Goal: Information Seeking & Learning: Learn about a topic

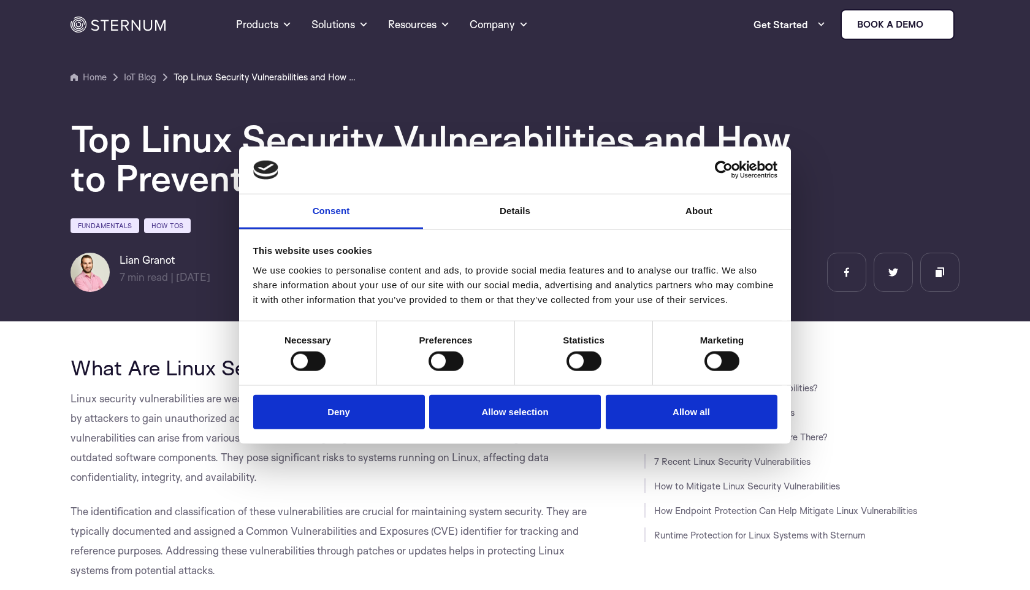
click at [823, 129] on div "Top Linux Security Vulnerabilities and How to Prevent Them" at bounding box center [515, 158] width 889 height 78
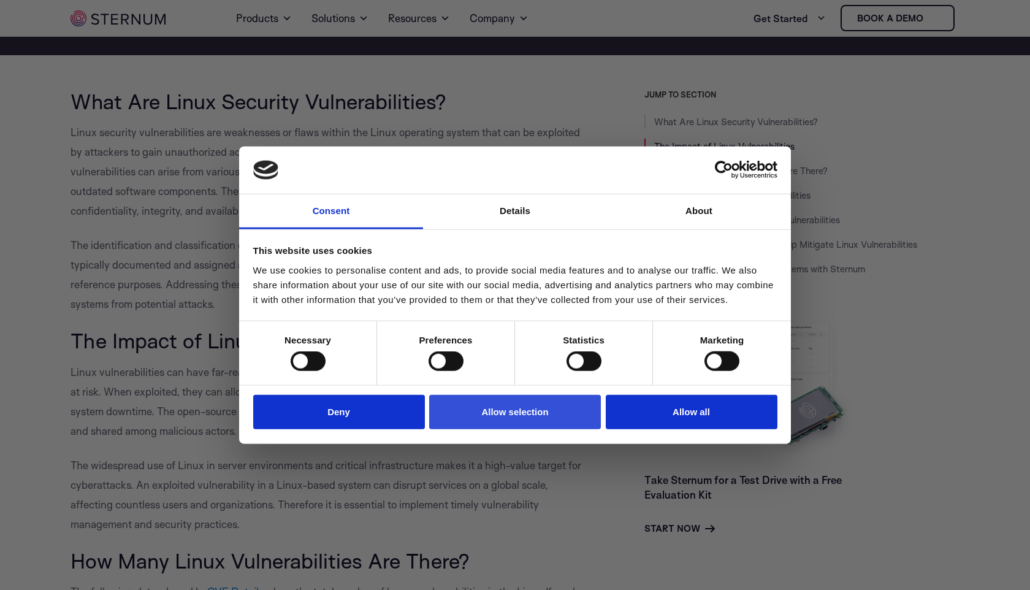
scroll to position [264, 0]
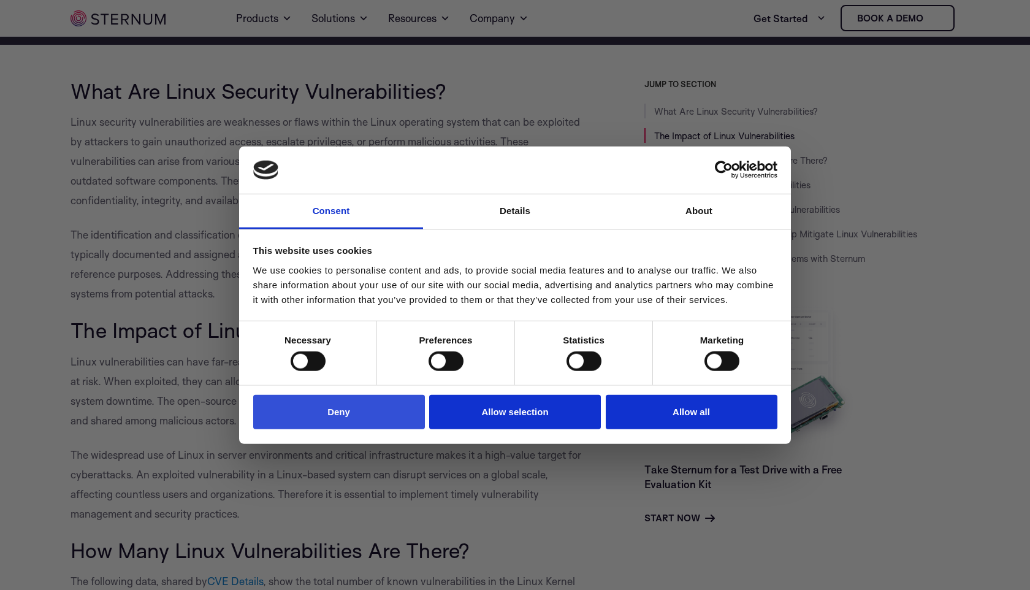
click at [381, 408] on button "Deny" at bounding box center [339, 411] width 172 height 35
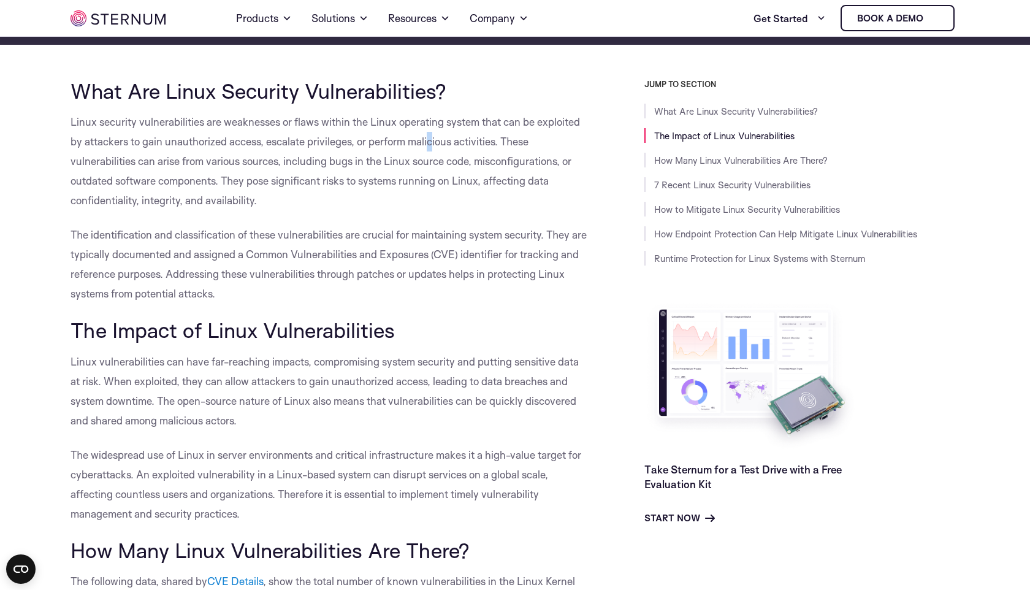
click at [432, 135] on p "Linux security vulnerabilities are weaknesses or flaws within the Linux operati…" at bounding box center [330, 161] width 519 height 98
